Goal: Task Accomplishment & Management: Use online tool/utility

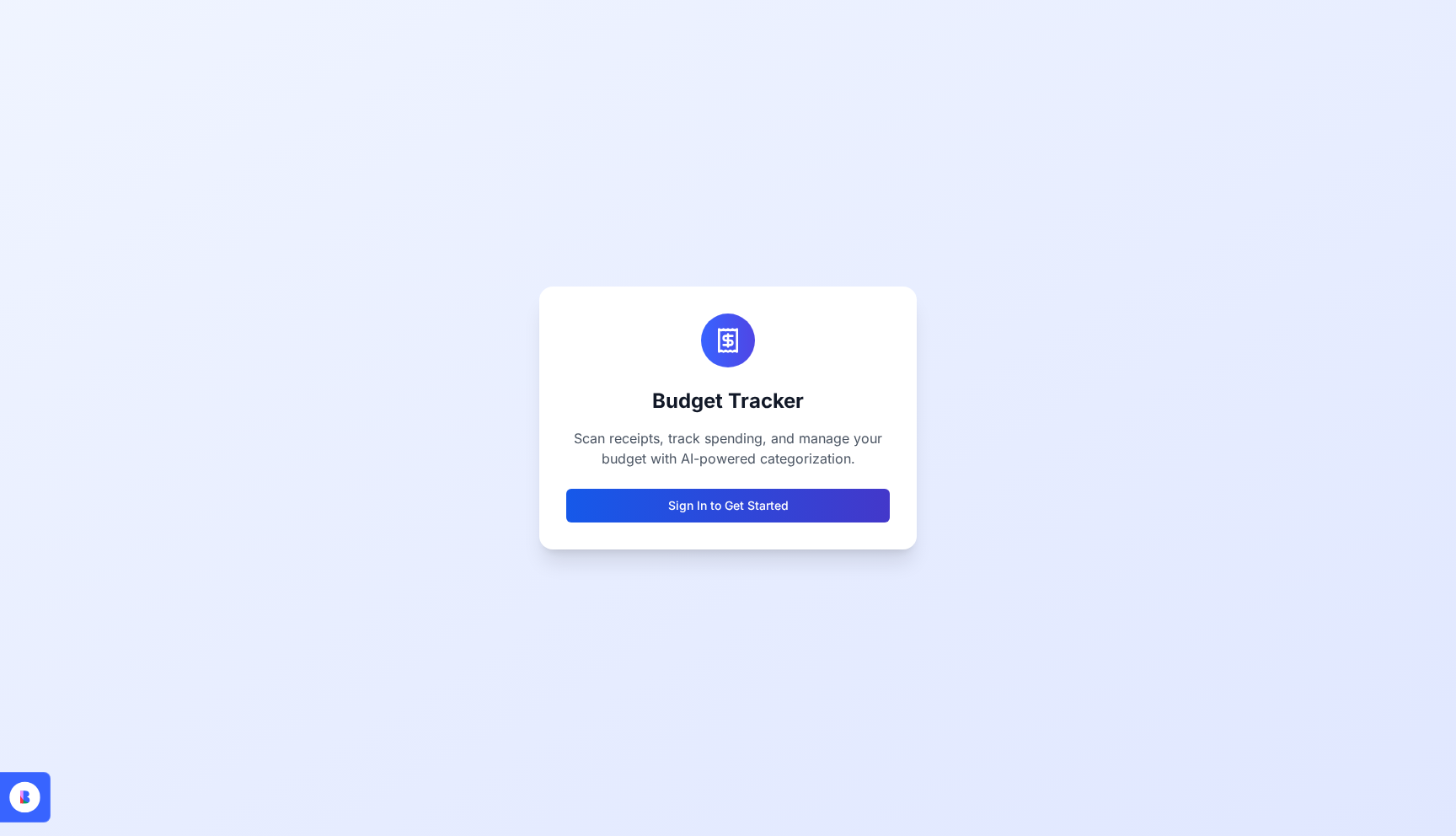
click at [764, 507] on button "Sign In to Get Started" at bounding box center [727, 506] width 323 height 34
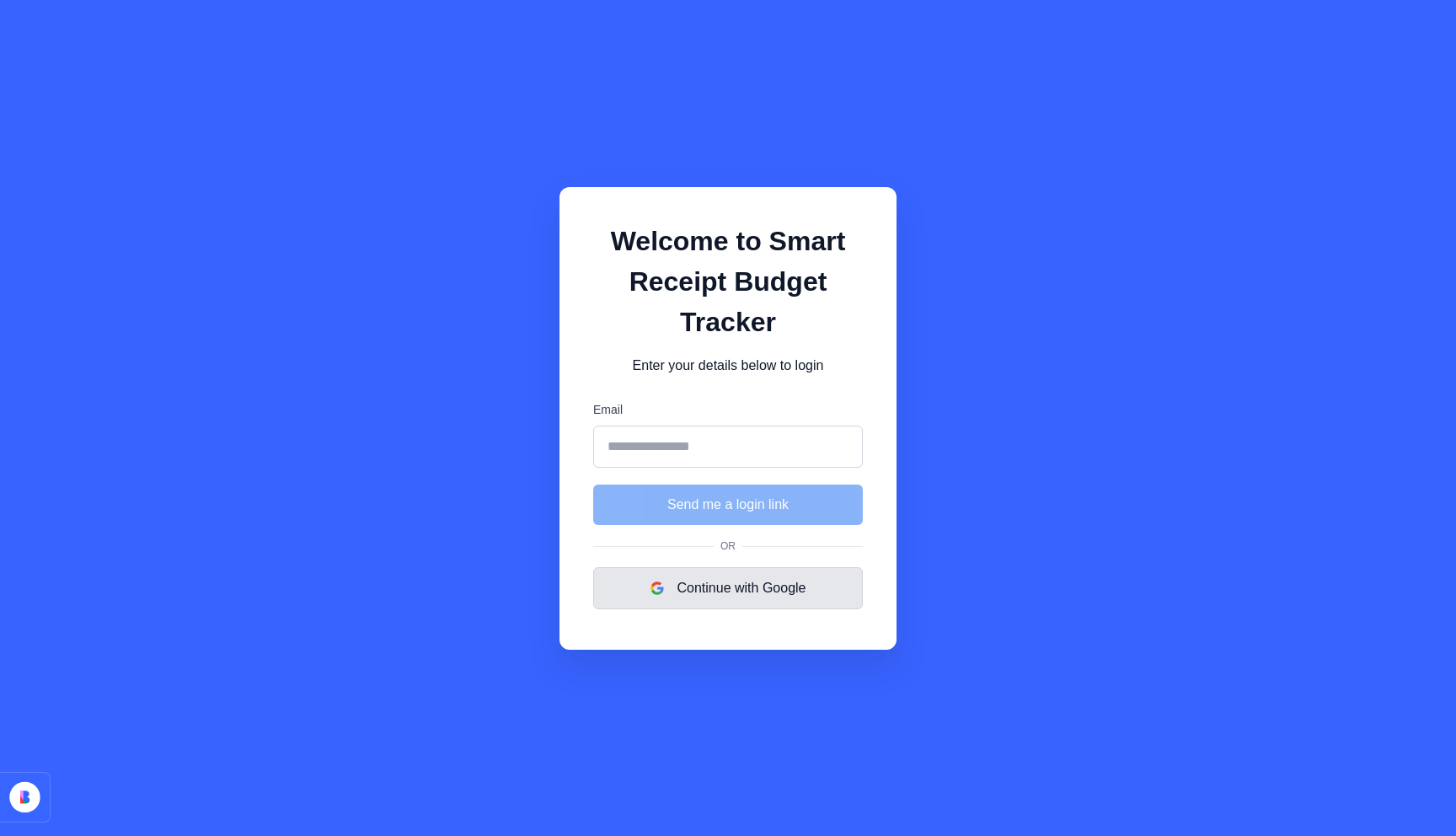
click at [731, 577] on button "Continue with Google" at bounding box center [727, 588] width 269 height 42
